Goal: Task Accomplishment & Management: Complete application form

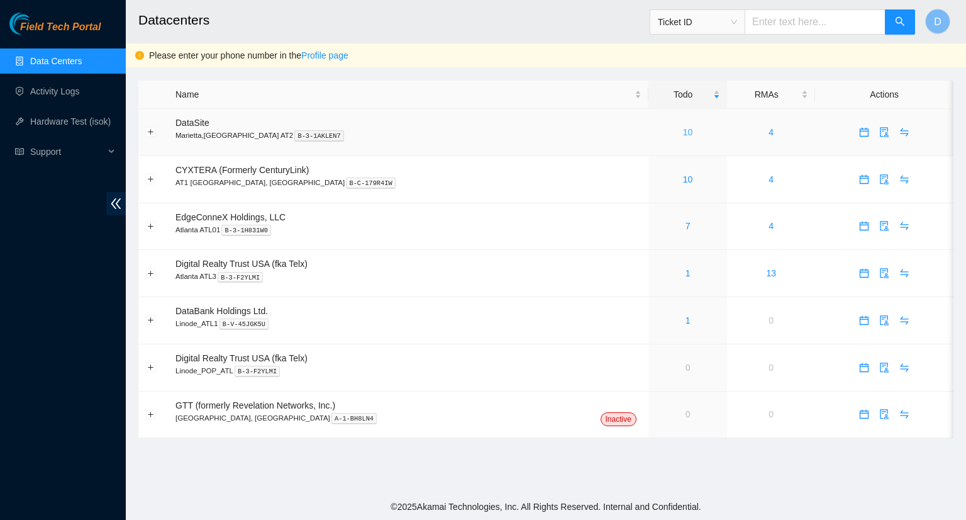
click at [683, 133] on link "10" at bounding box center [688, 132] width 10 height 10
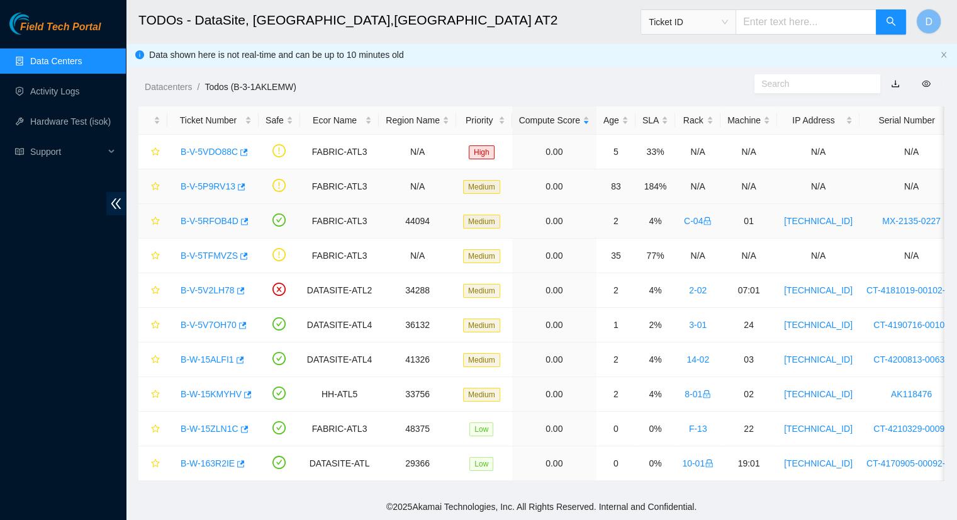
scroll to position [9, 0]
click at [50, 65] on link "Data Centers" at bounding box center [56, 61] width 52 height 10
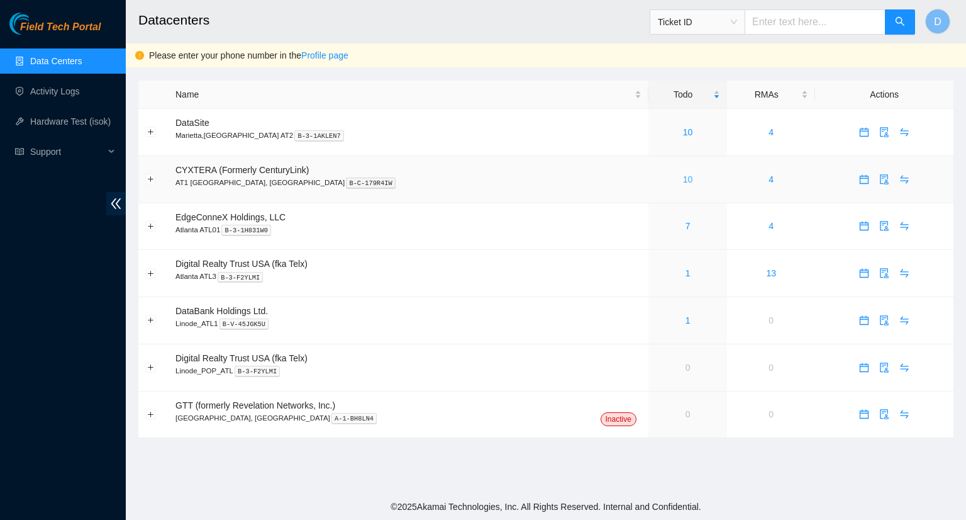
click at [683, 181] on link "10" at bounding box center [688, 179] width 10 height 10
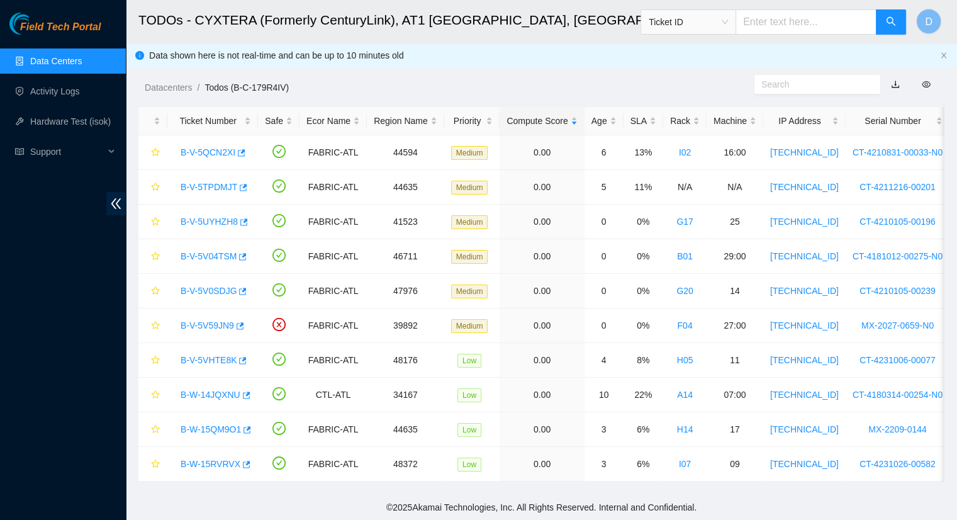
click at [59, 66] on link "Data Centers" at bounding box center [56, 61] width 52 height 10
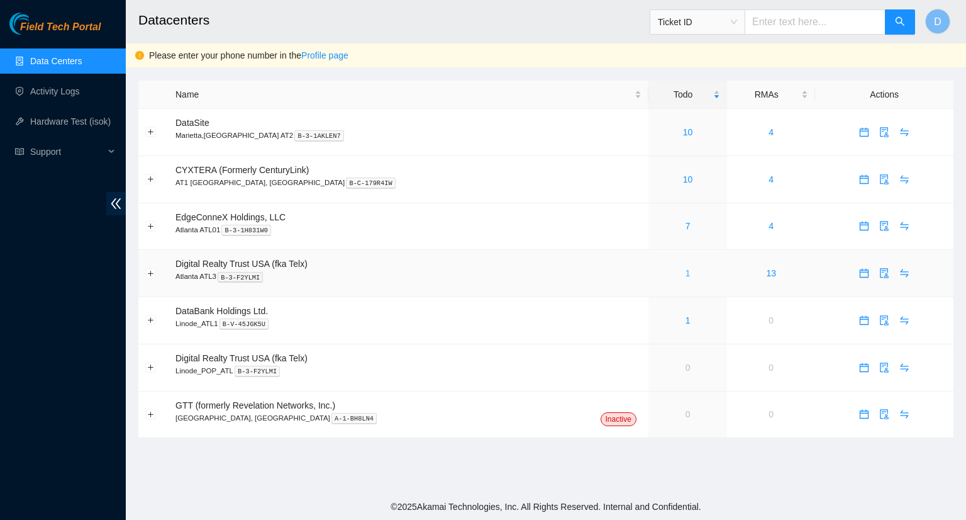
click at [686, 277] on link "1" at bounding box center [688, 273] width 5 height 10
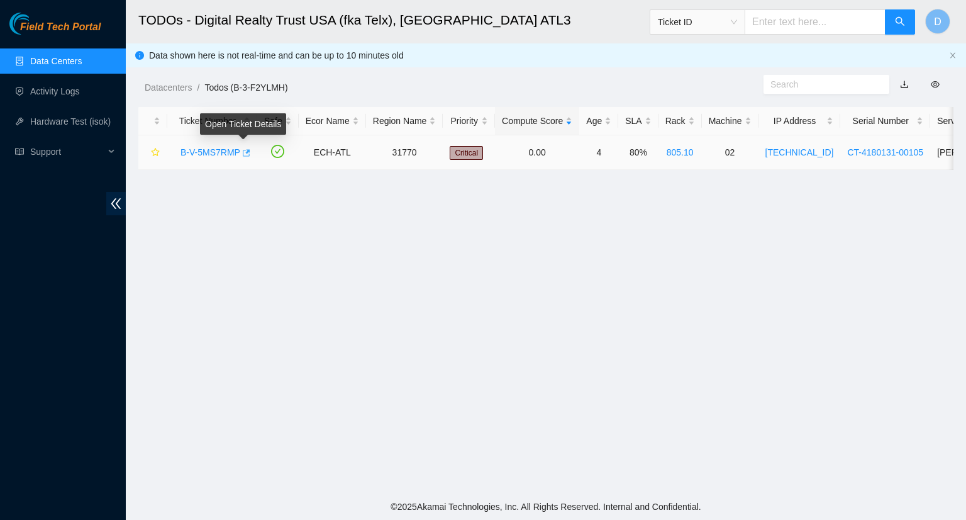
click at [244, 151] on icon "button" at bounding box center [245, 152] width 9 height 9
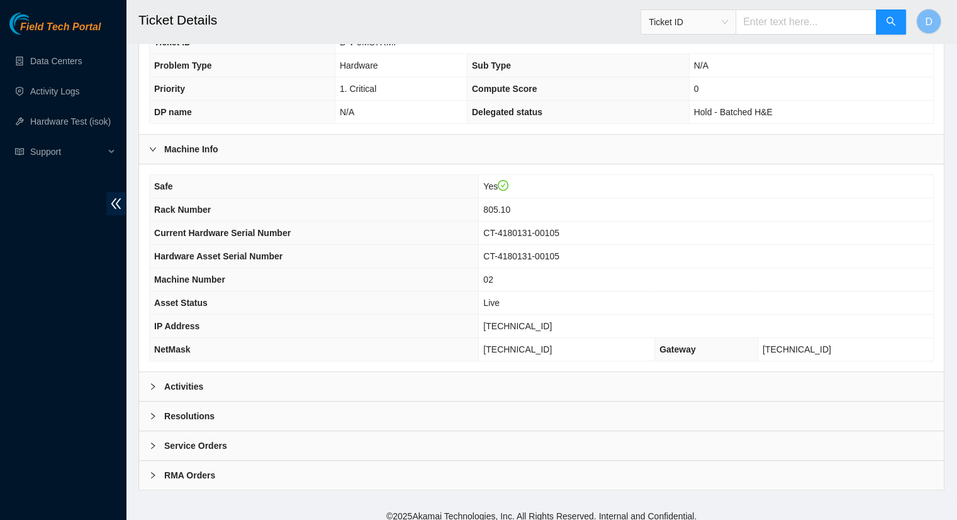
scroll to position [330, 0]
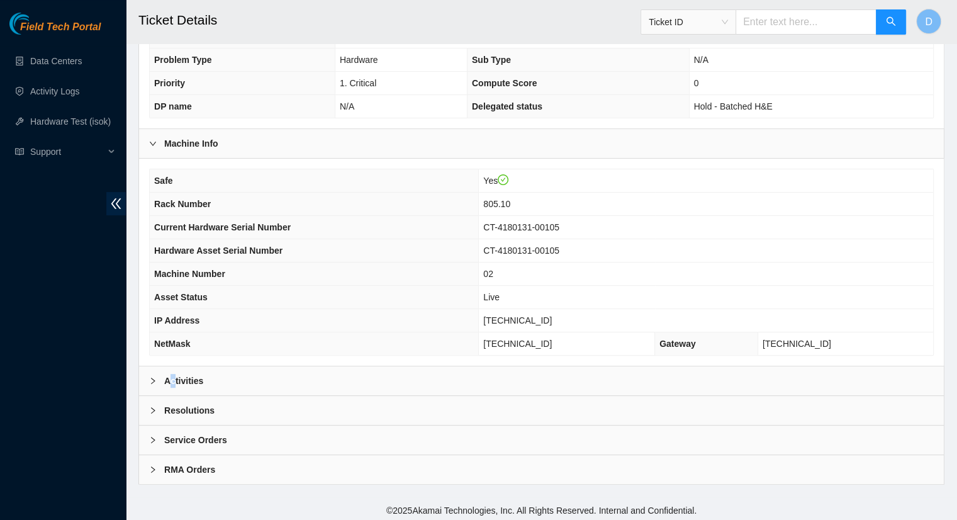
click at [176, 376] on b "Activities" at bounding box center [183, 381] width 39 height 14
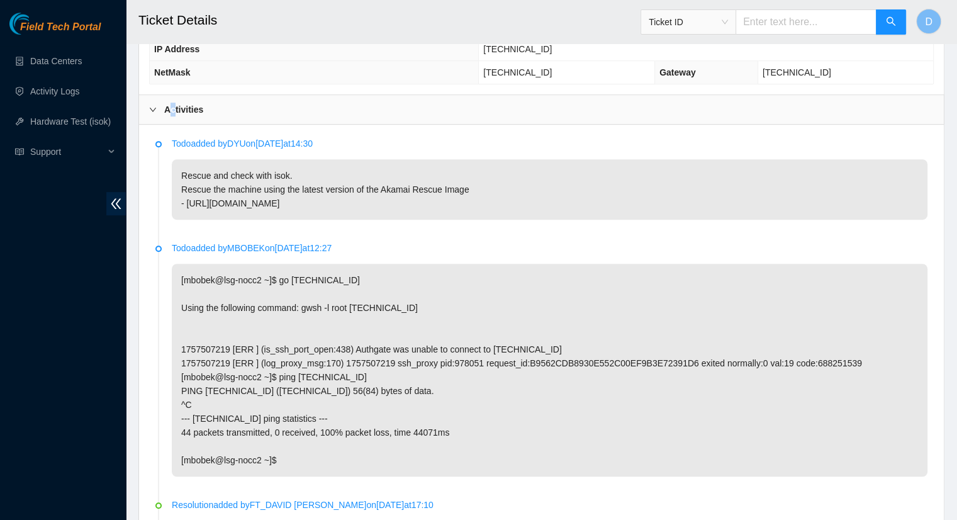
scroll to position [610, 0]
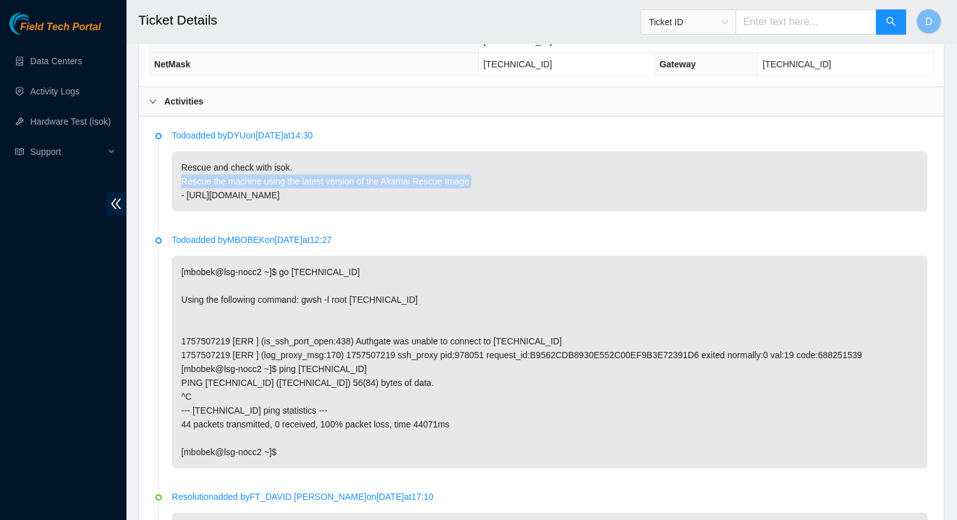
drag, startPoint x: 469, startPoint y: 181, endPoint x: 172, endPoint y: 182, distance: 296.9
click at [172, 182] on p "Rescue and check with isok. Rescue the machine using the latest version of the …" at bounding box center [550, 181] width 756 height 60
copy p "Rescue the machine using the latest version of the Akamai Rescue Image"
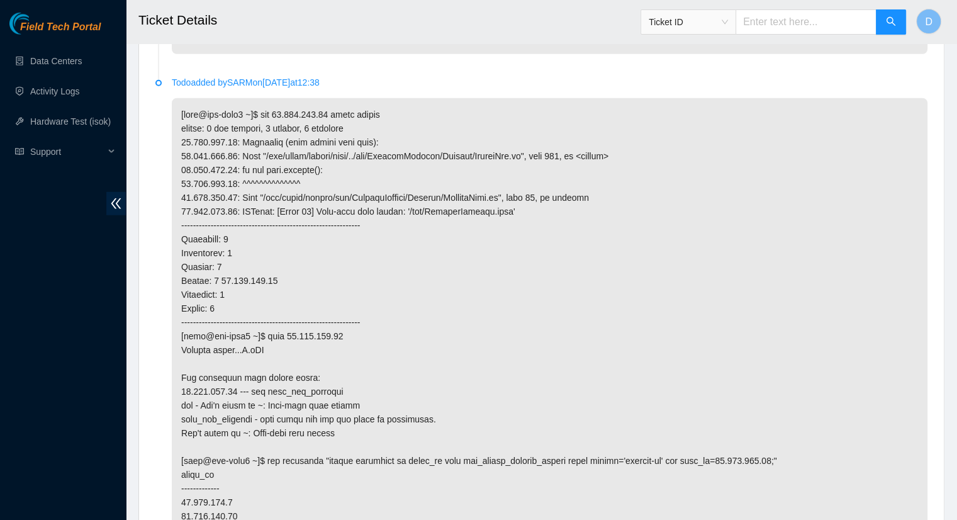
scroll to position [3816, 0]
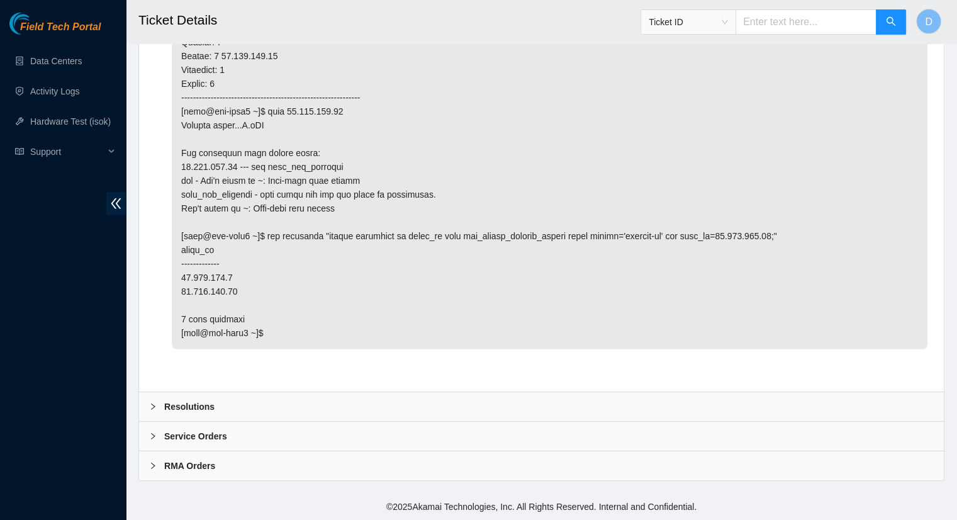
click at [174, 401] on b "Resolutions" at bounding box center [189, 406] width 50 height 14
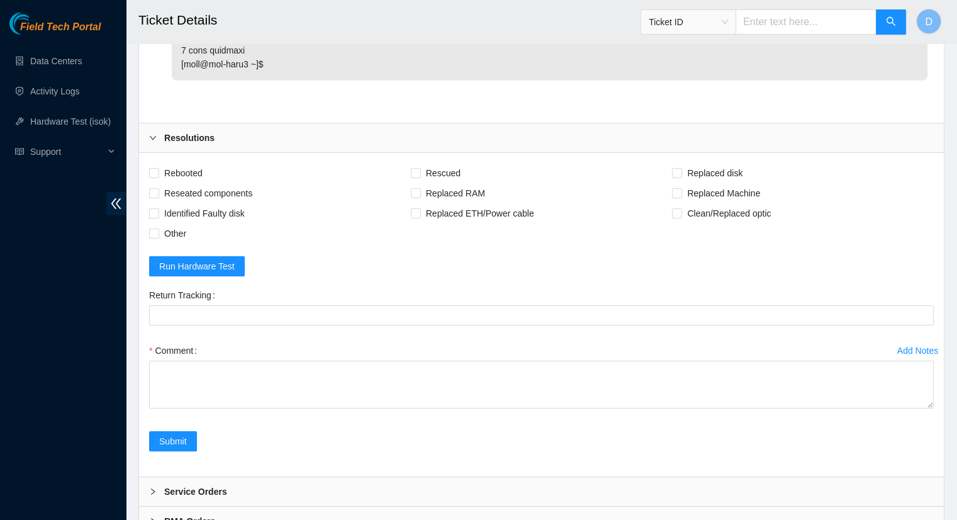
scroll to position [4139, 0]
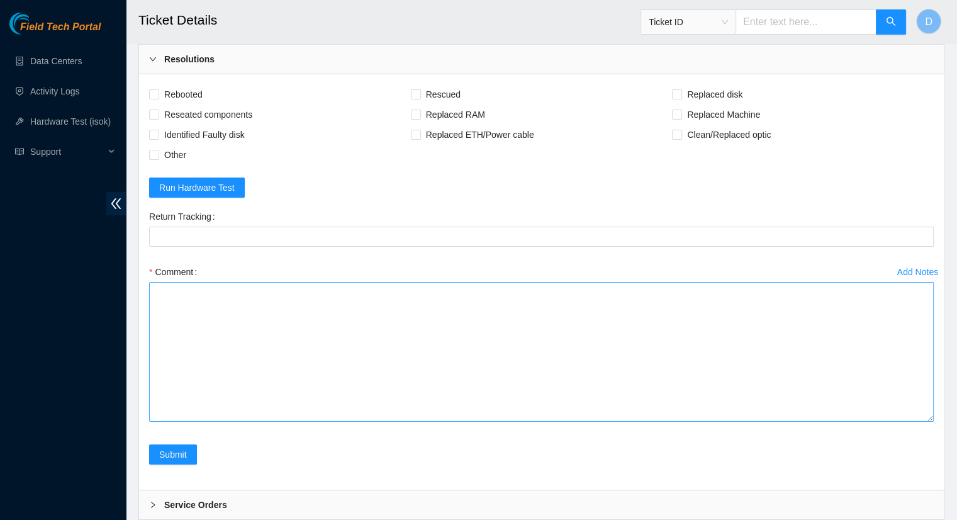
drag, startPoint x: 923, startPoint y: 350, endPoint x: 912, endPoint y: 446, distance: 96.9
click at [912, 421] on textarea "Comment" at bounding box center [541, 352] width 784 height 140
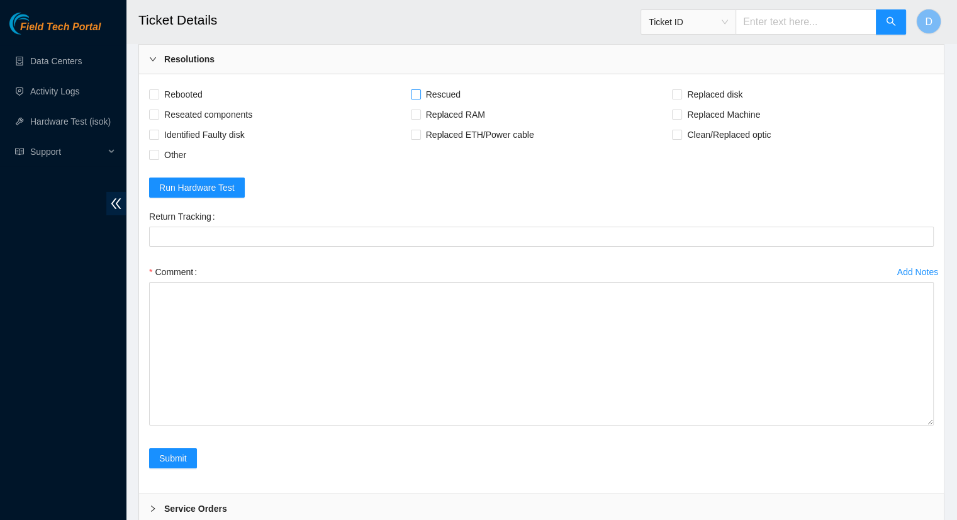
click at [418, 98] on input "Rescued" at bounding box center [415, 93] width 9 height 9
checkbox input "true"
click at [153, 98] on input "Rebooted" at bounding box center [153, 93] width 9 height 9
checkbox input "true"
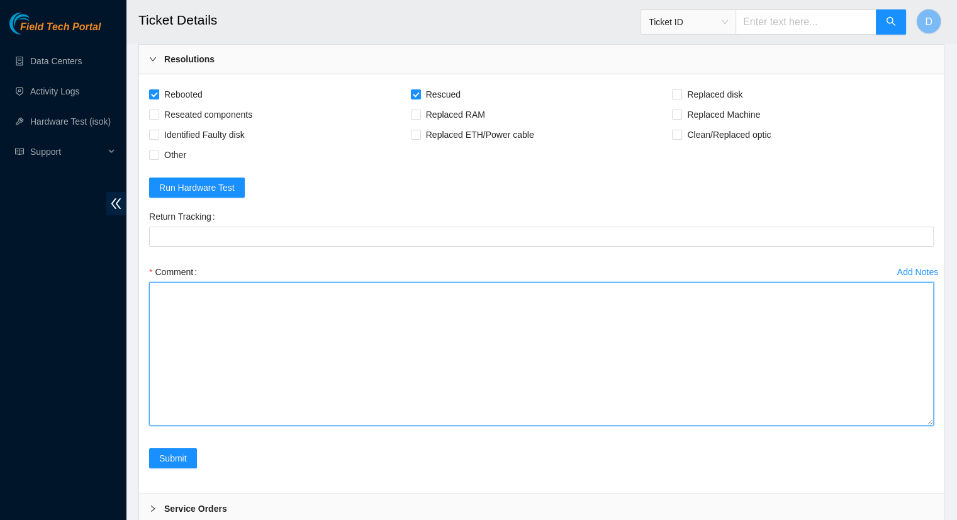
click at [201, 325] on textarea "Comment" at bounding box center [541, 353] width 784 height 143
paste textarea "Rescue the machine using the latest version of the Akamai Rescue Image"
click at [192, 318] on textarea "- Rescue the machine using the latest version of the Akamai Rescue Image" at bounding box center [541, 353] width 784 height 143
click at [472, 318] on textarea "- Rescued the machine using the latest version of the Akamai Rescue Image" at bounding box center [541, 353] width 784 height 143
click at [215, 330] on textarea "- Rescued the machine using the latest version of the Akamai Rescue Image - Che…" at bounding box center [541, 353] width 784 height 143
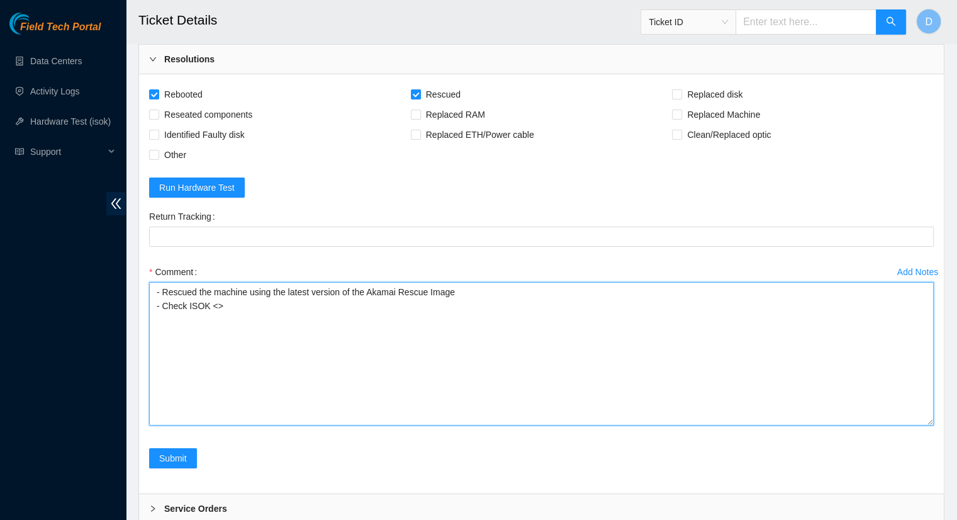
paste textarea "336769 15-09-2025 12:57:45 23.210.210.22 COMPLETE Result Detail Message Ticket …"
drag, startPoint x: 279, startPoint y: 389, endPoint x: 92, endPoint y: 301, distance: 206.0
click at [410, 413] on textarea "- Rescued the machine using the latest version of the Akamai Rescue Image - Che…" at bounding box center [541, 353] width 784 height 143
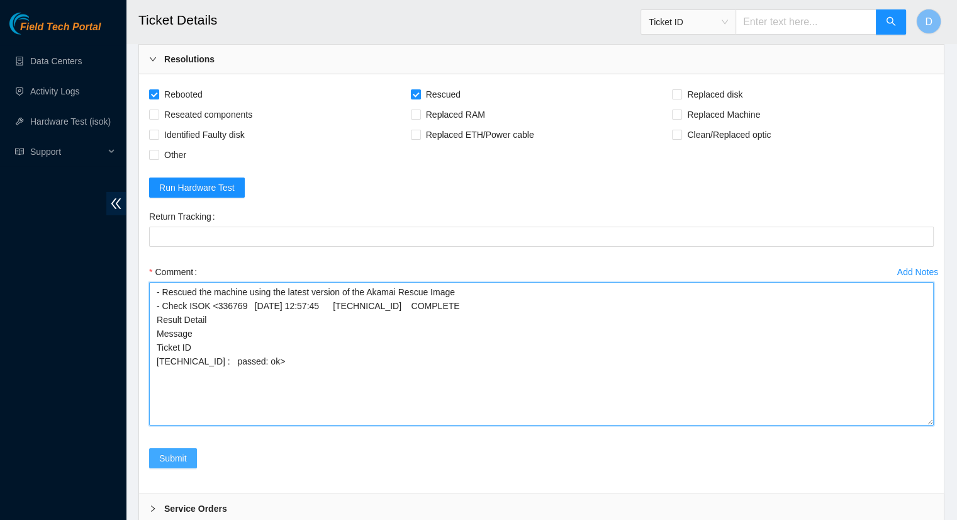
type textarea "- Rescued the machine using the latest version of the Akamai Rescue Image - Che…"
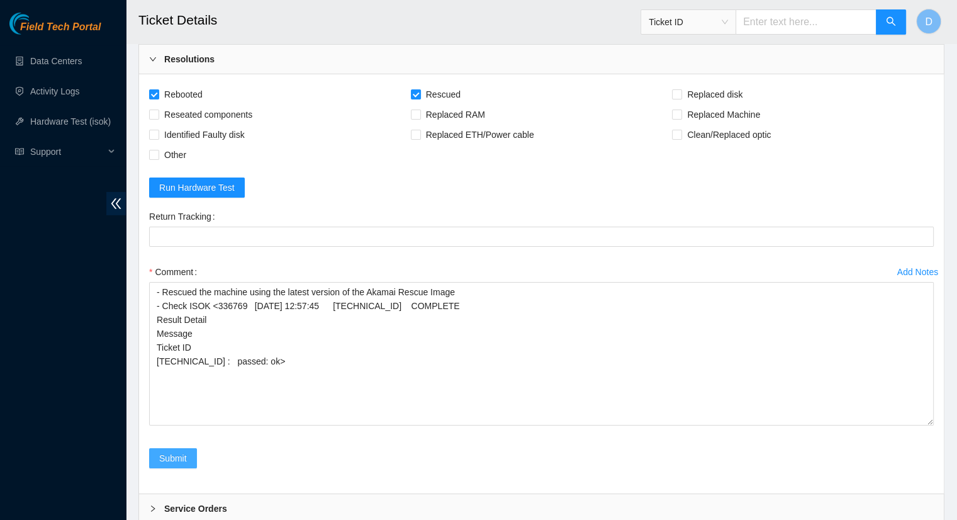
click at [169, 465] on span "Submit" at bounding box center [173, 458] width 28 height 14
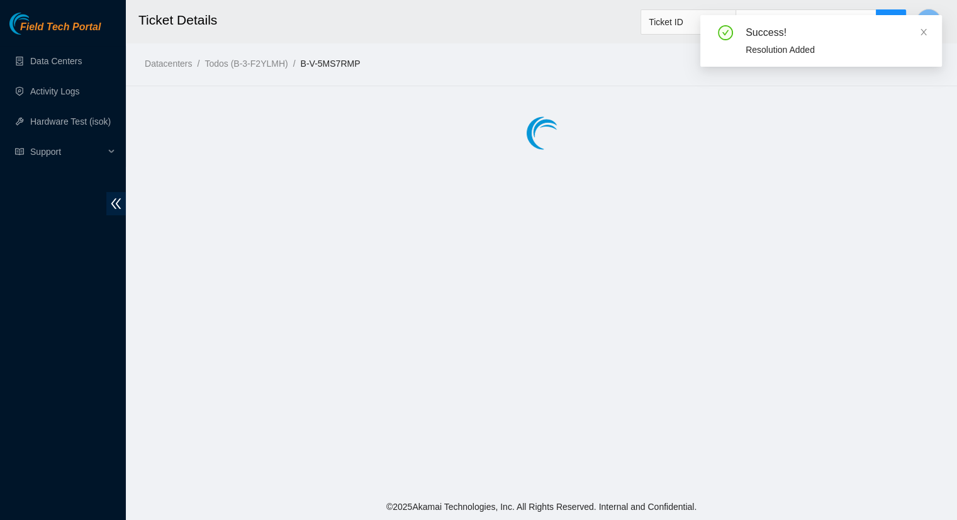
scroll to position [0, 0]
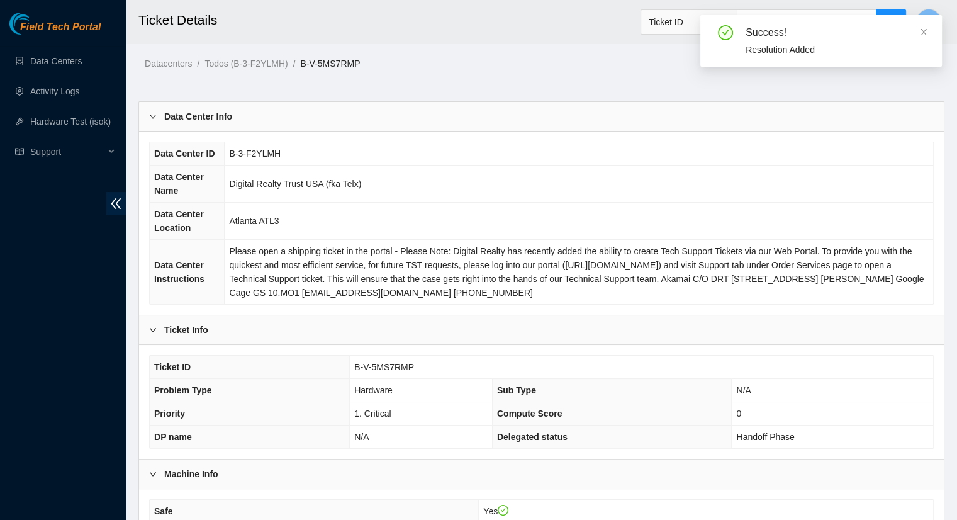
click at [918, 36] on div "Success!" at bounding box center [835, 32] width 181 height 15
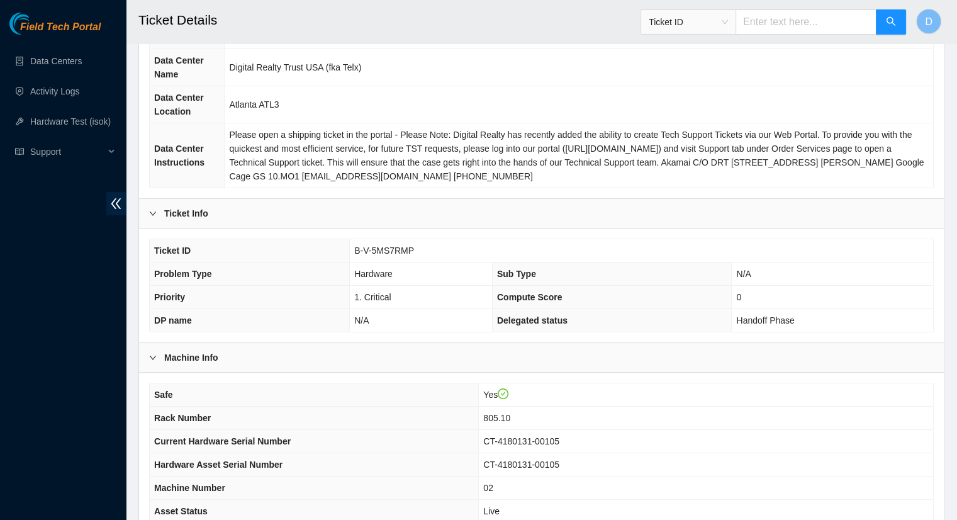
scroll to position [189, 0]
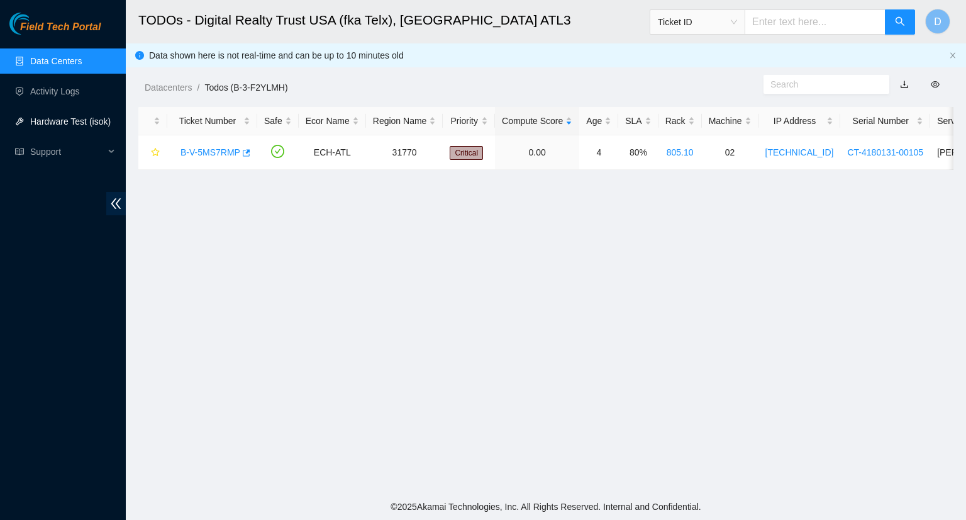
click at [86, 124] on link "Hardware Test (isok)" at bounding box center [70, 121] width 81 height 10
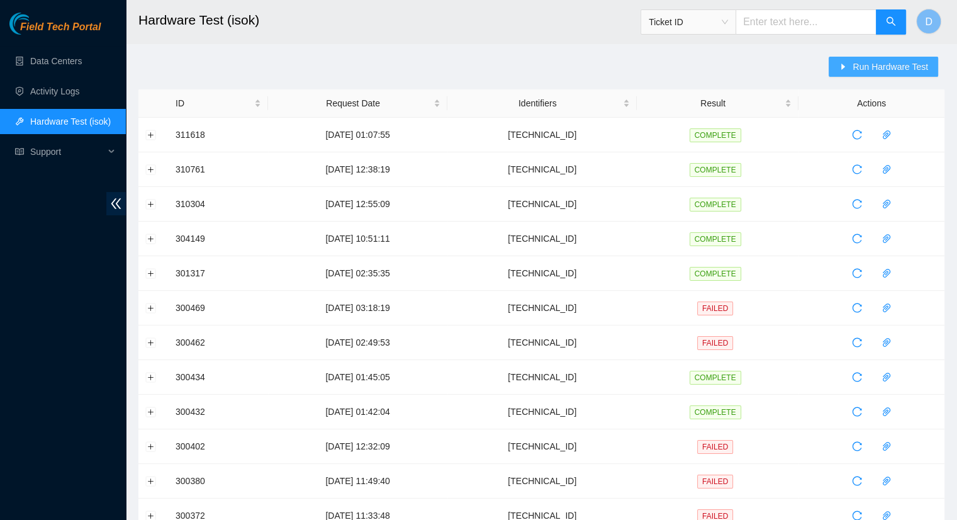
click at [856, 72] on span "Run Hardware Test" at bounding box center [889, 67] width 75 height 14
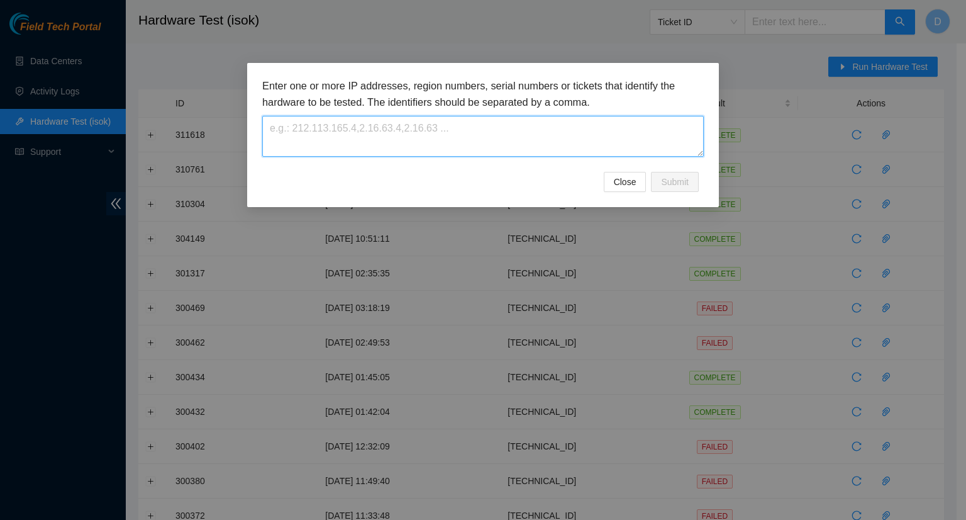
click at [349, 128] on textarea at bounding box center [483, 136] width 442 height 41
type textarea "23.210.210.22"
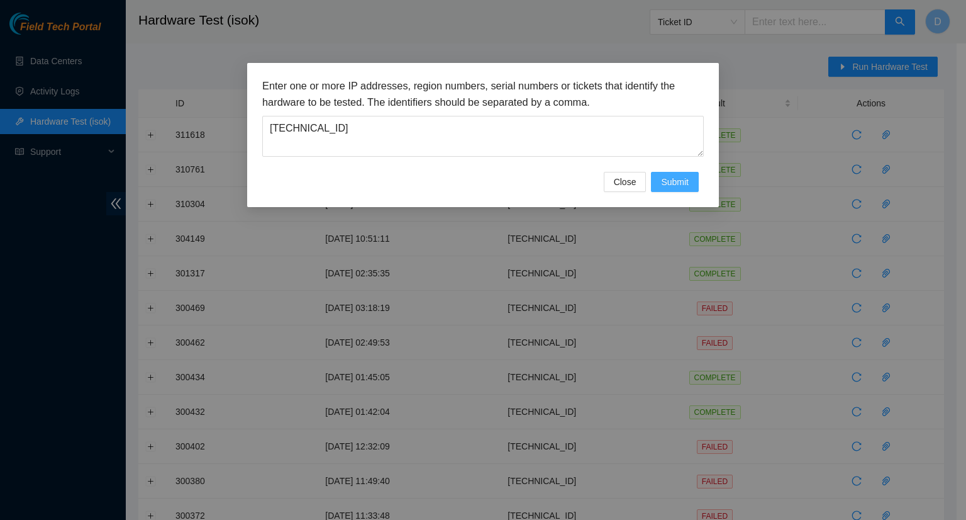
click at [678, 184] on span "Submit" at bounding box center [675, 182] width 28 height 14
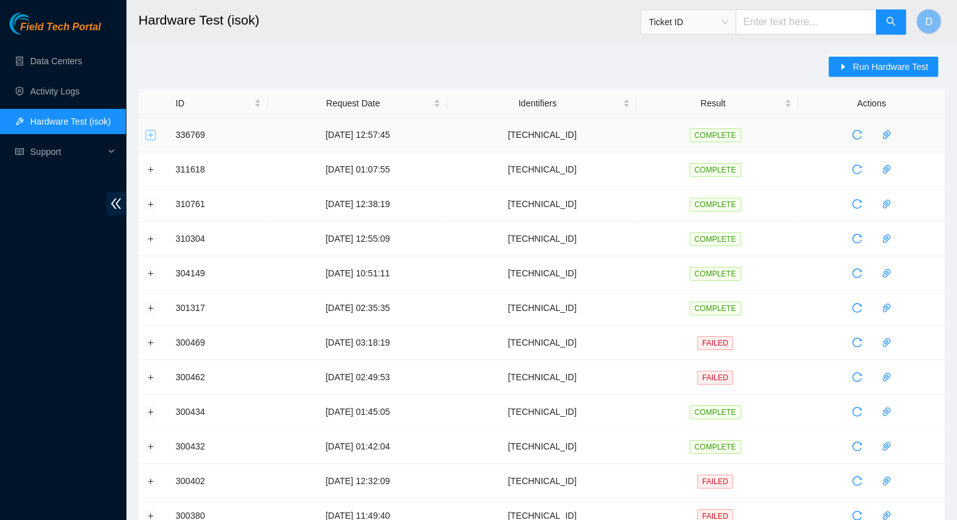
click at [148, 137] on button "Expand row" at bounding box center [151, 135] width 10 height 10
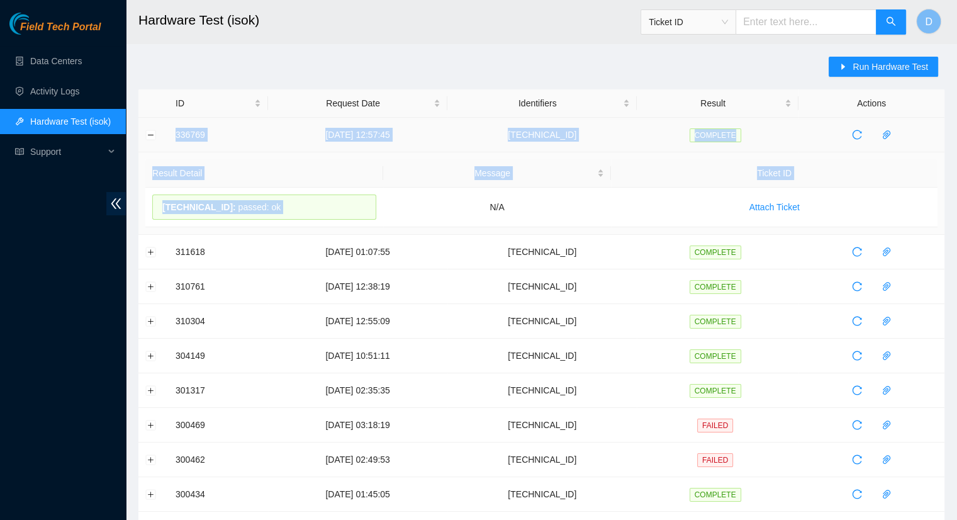
drag, startPoint x: 382, startPoint y: 210, endPoint x: 171, endPoint y: 138, distance: 223.2
click at [171, 138] on tbody "336769 15-09-2025 12:57:45 23.210.210.22 COMPLETE Result Detail Message Ticket …" at bounding box center [541, 505] width 806 height 774
copy tbody "336769 15-09-2025 12:57:45 23.210.210.22 COMPLETE Result Detail Message Ticket …"
click at [59, 59] on link "Data Centers" at bounding box center [56, 61] width 52 height 10
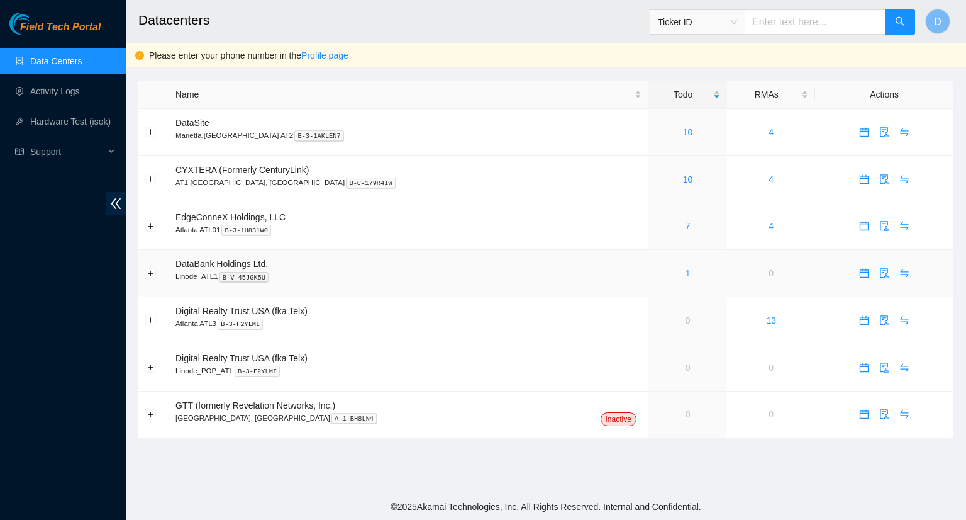
click at [686, 272] on link "1" at bounding box center [688, 273] width 5 height 10
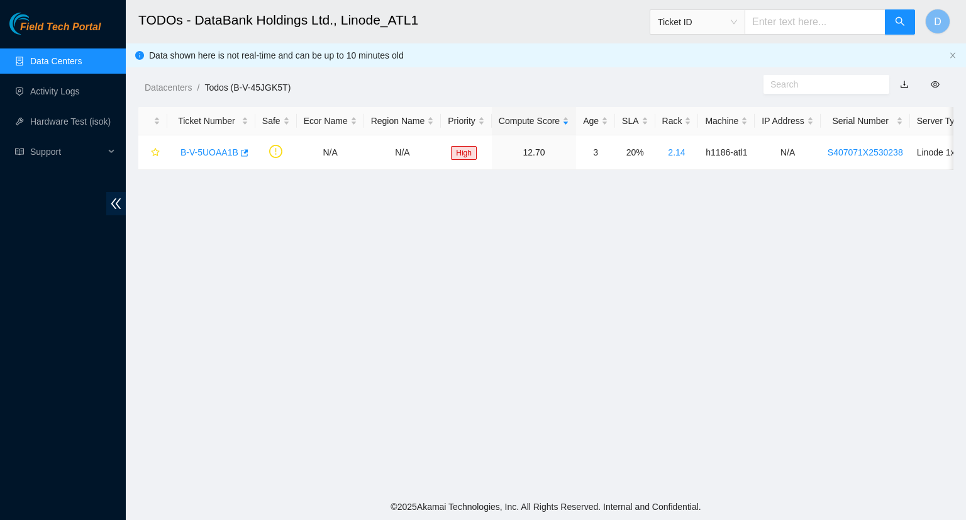
click at [79, 56] on link "Data Centers" at bounding box center [56, 61] width 52 height 10
